Goal: Information Seeking & Learning: Learn about a topic

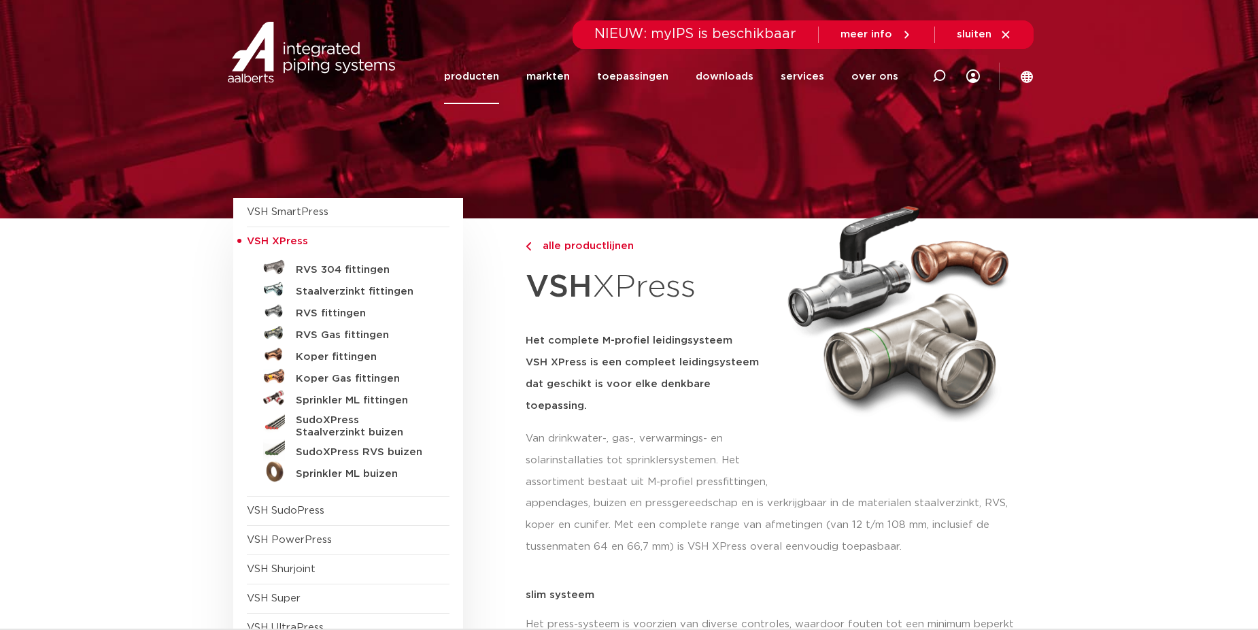
click at [474, 77] on link "producten" at bounding box center [471, 76] width 55 height 55
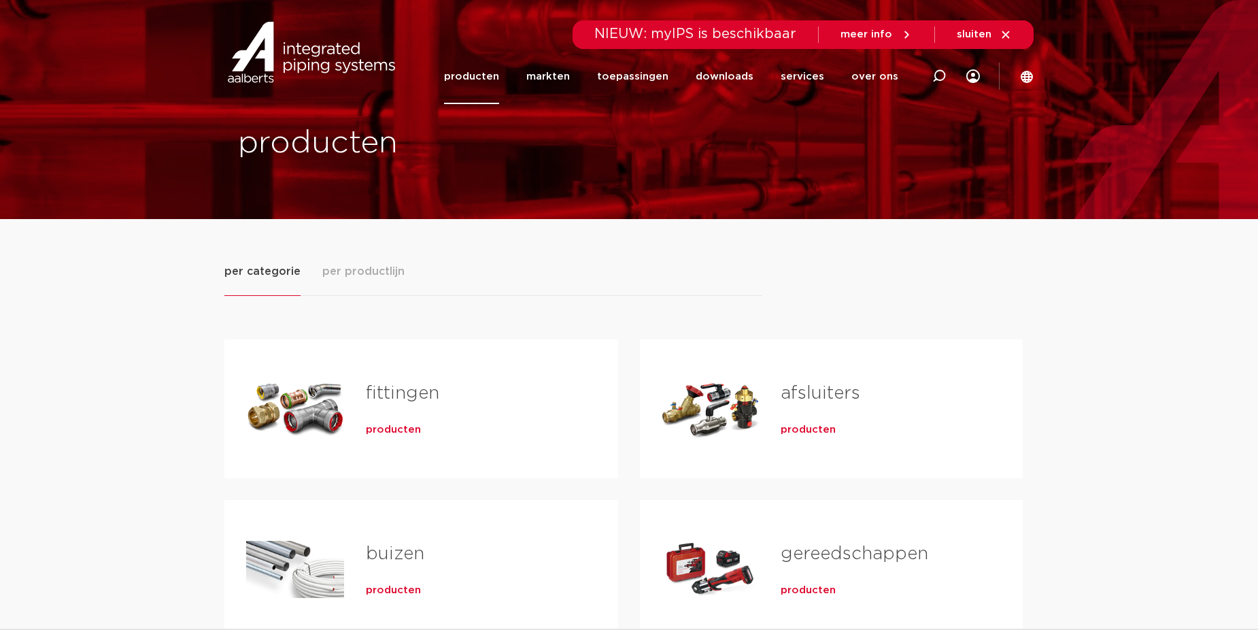
scroll to position [204, 0]
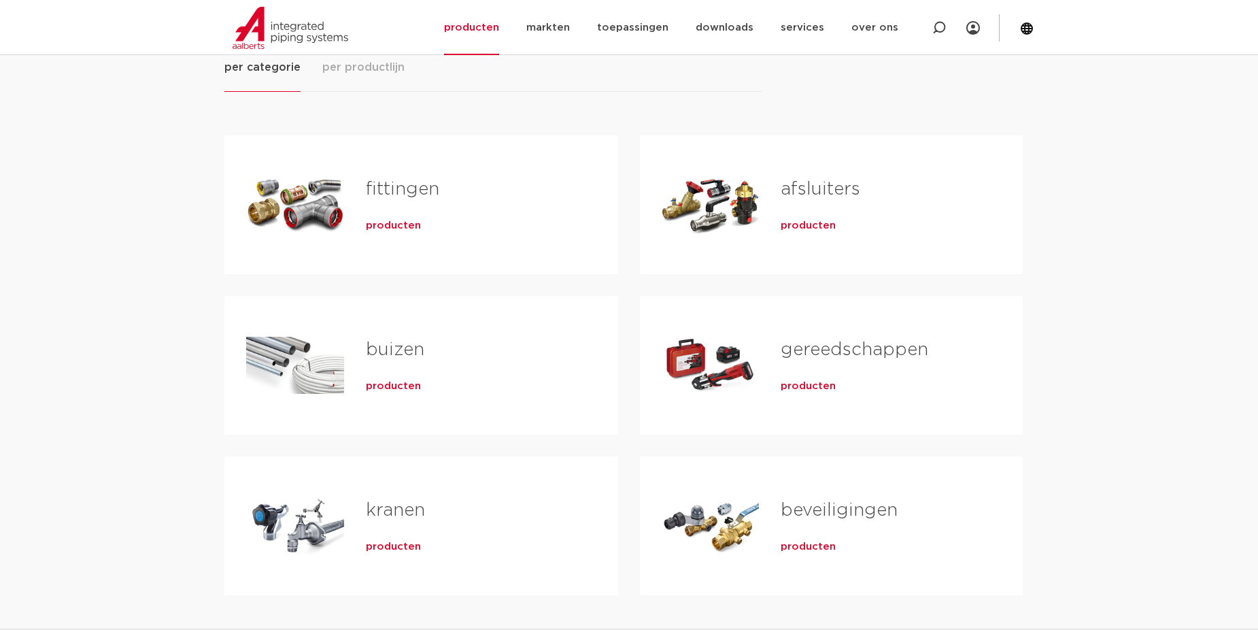
click at [396, 195] on link "fittingen" at bounding box center [402, 189] width 73 height 18
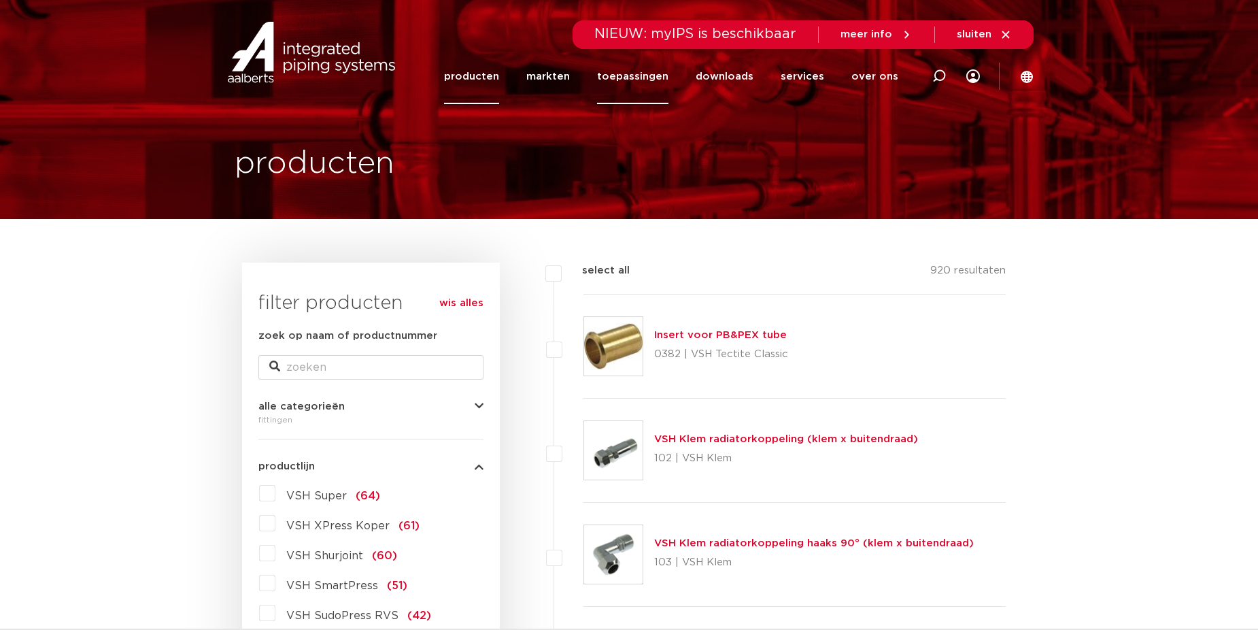
click at [662, 81] on link "toepassingen" at bounding box center [632, 76] width 71 height 55
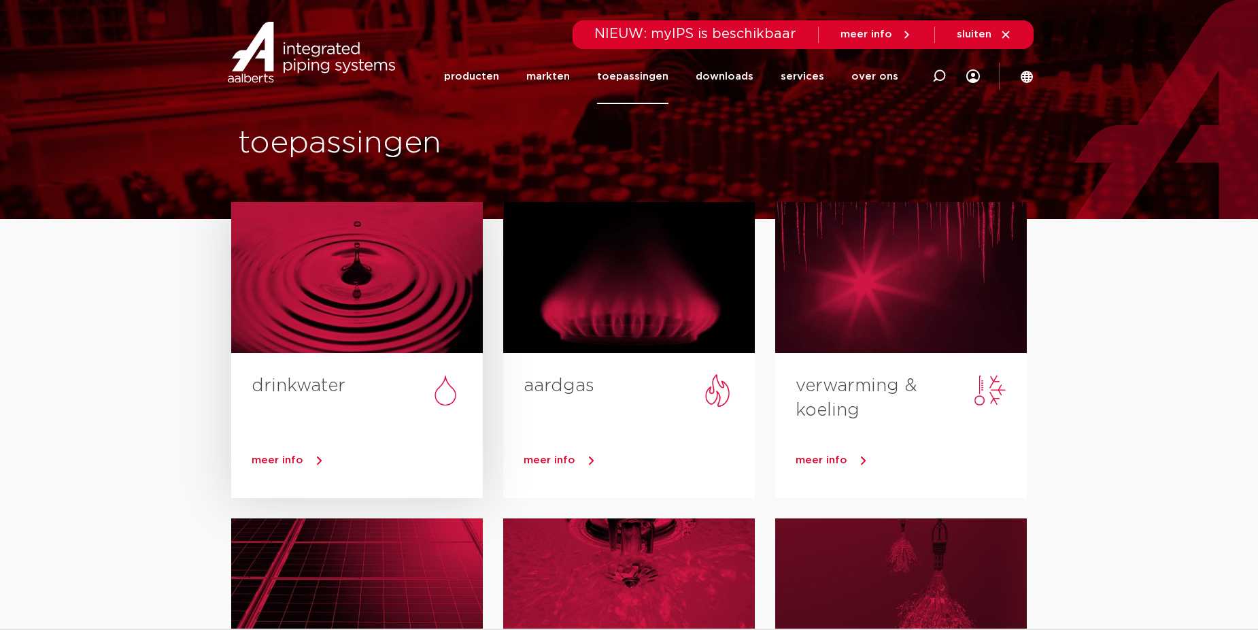
click at [332, 354] on div "drinkwater" at bounding box center [357, 391] width 252 height 77
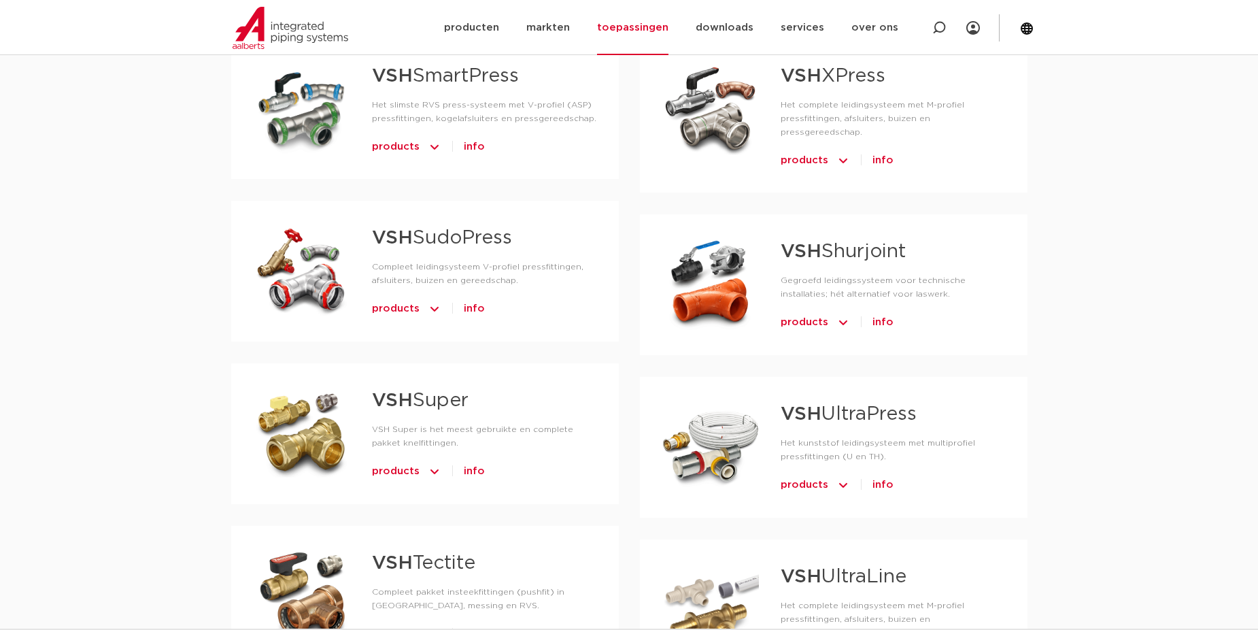
scroll to position [952, 0]
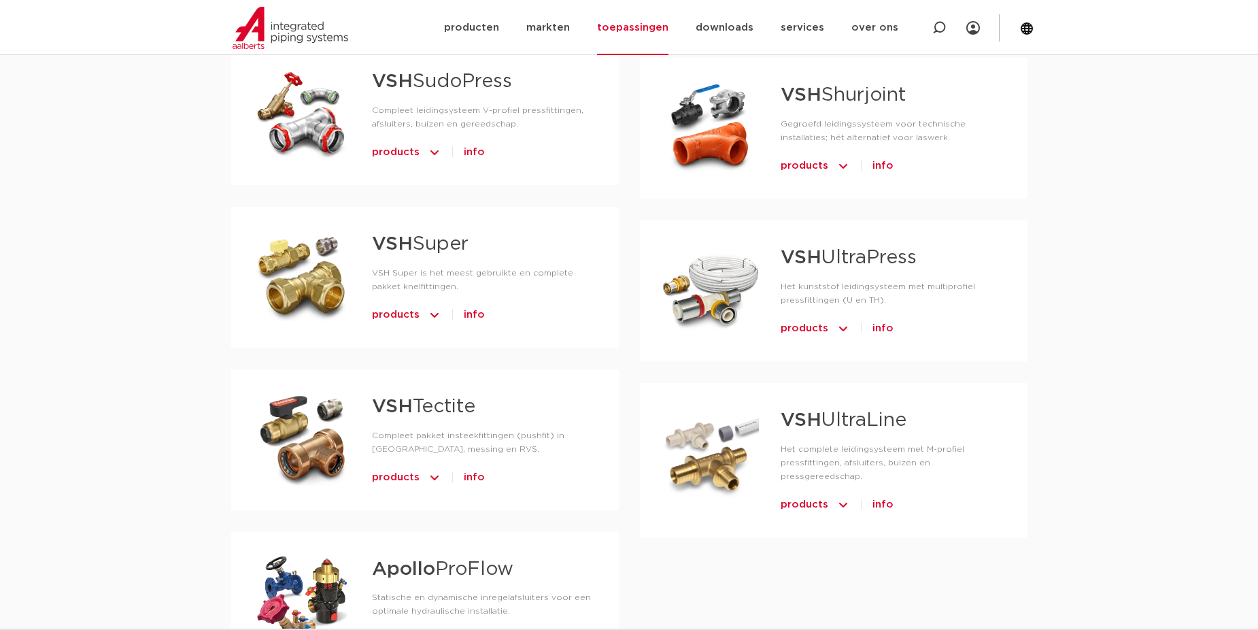
click at [434, 254] on link "VSH Super" at bounding box center [420, 244] width 97 height 19
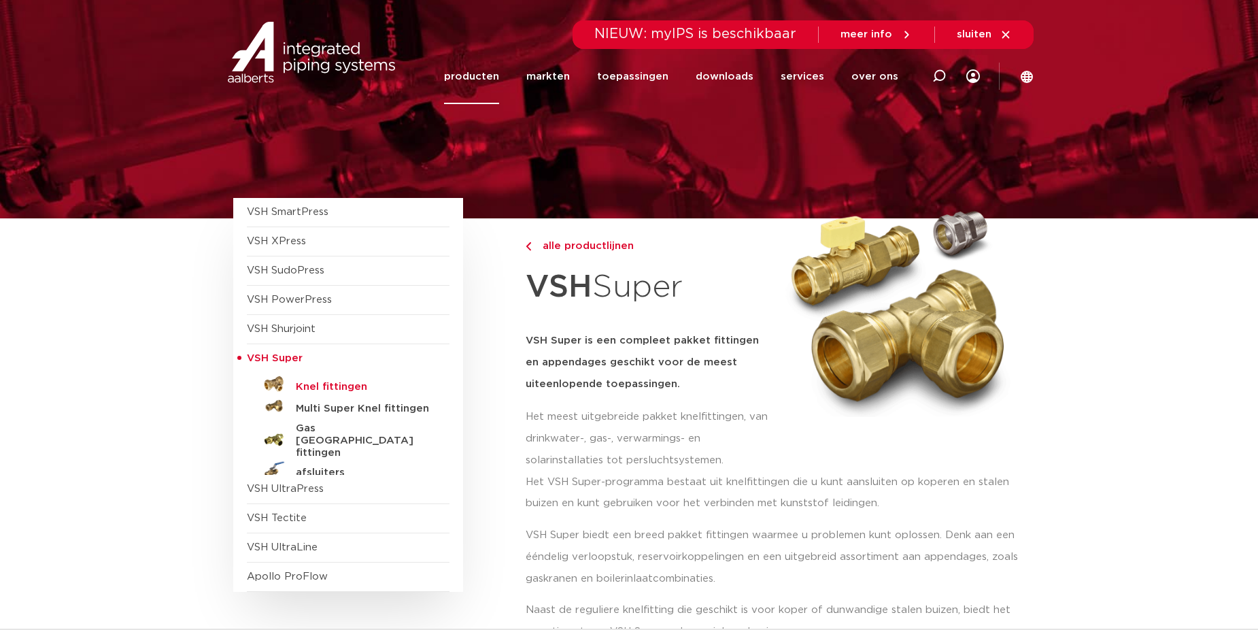
click at [351, 382] on h5 "Knel fittingen" at bounding box center [363, 387] width 135 height 12
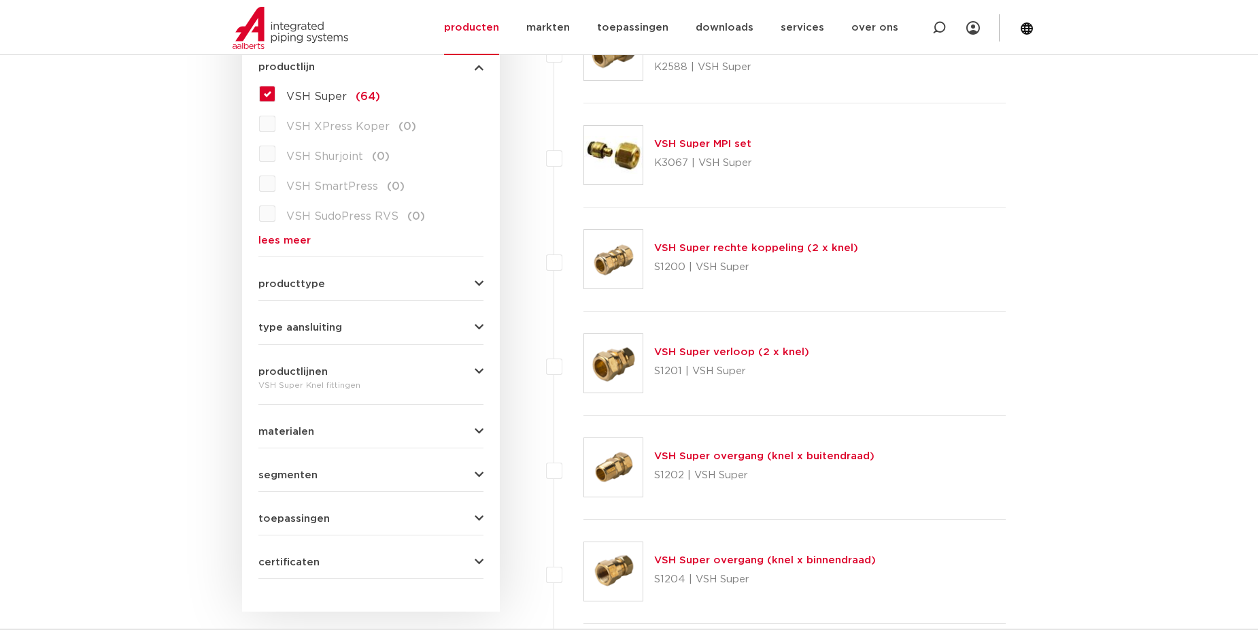
scroll to position [408, 0]
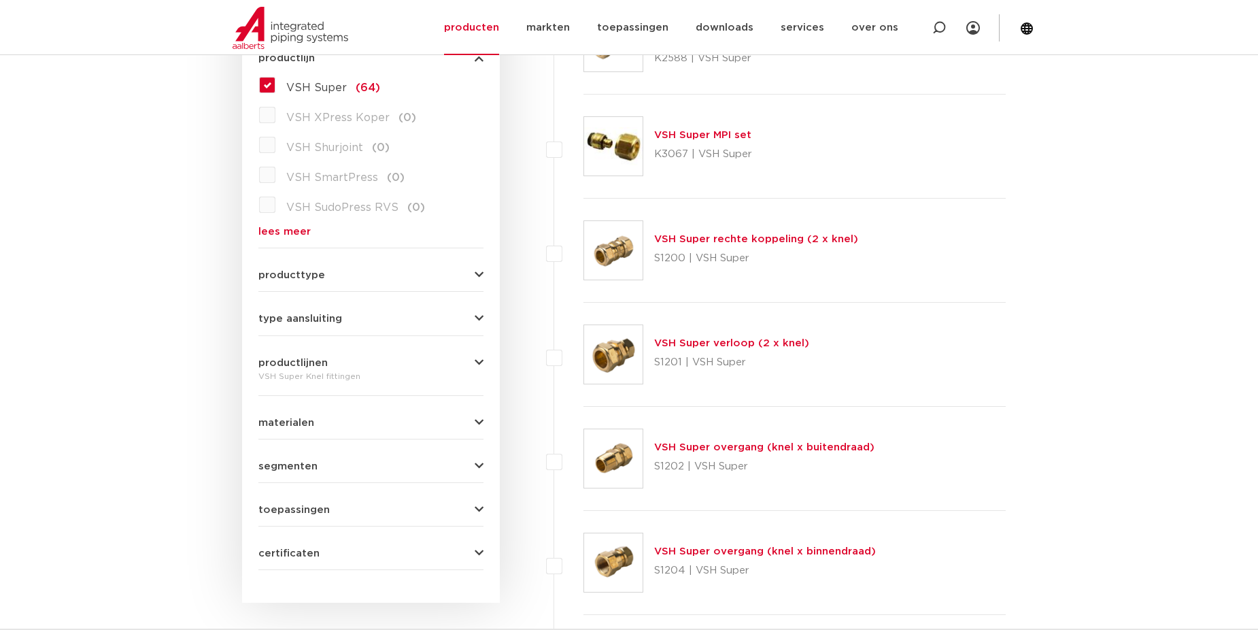
click at [322, 280] on span "producttype" at bounding box center [291, 275] width 67 height 10
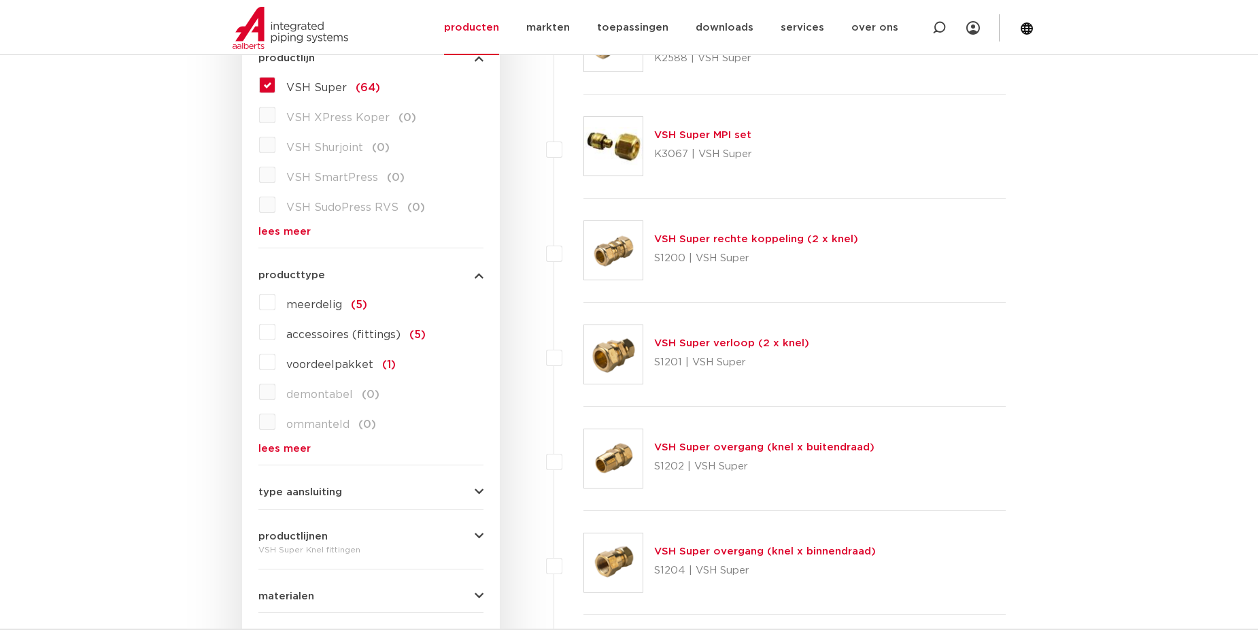
click at [322, 279] on span "producttype" at bounding box center [291, 275] width 67 height 10
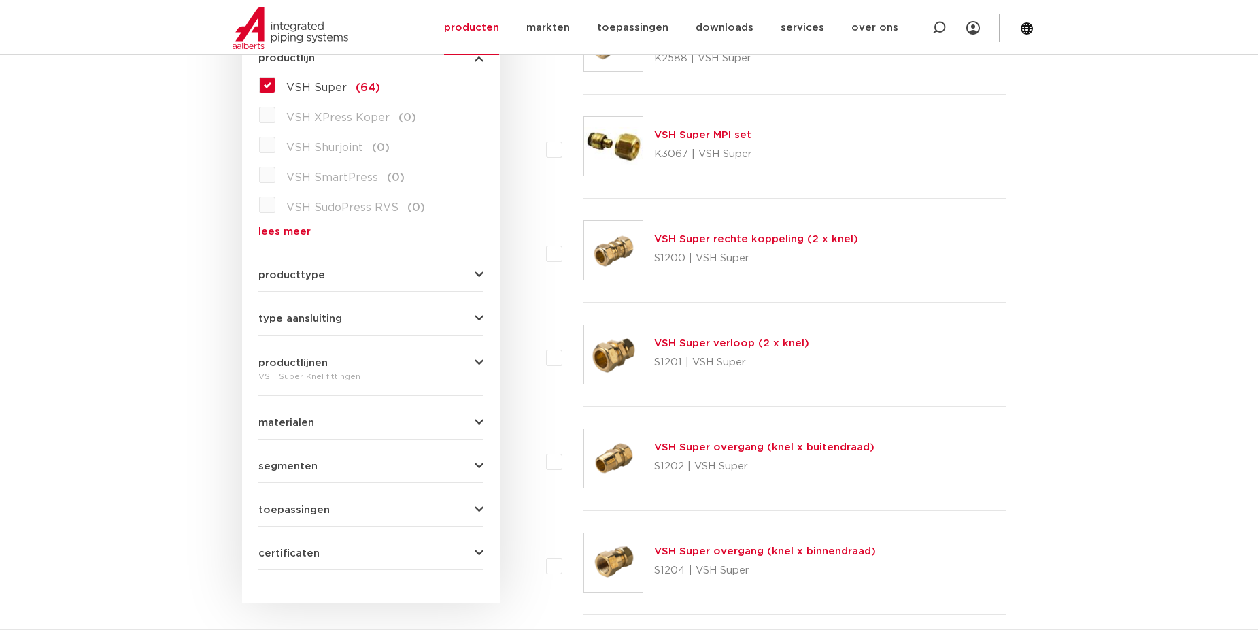
click at [314, 509] on span "toepassingen" at bounding box center [293, 509] width 71 height 10
click at [315, 508] on span "toepassingen" at bounding box center [293, 509] width 71 height 10
